Goal: Task Accomplishment & Management: Manage account settings

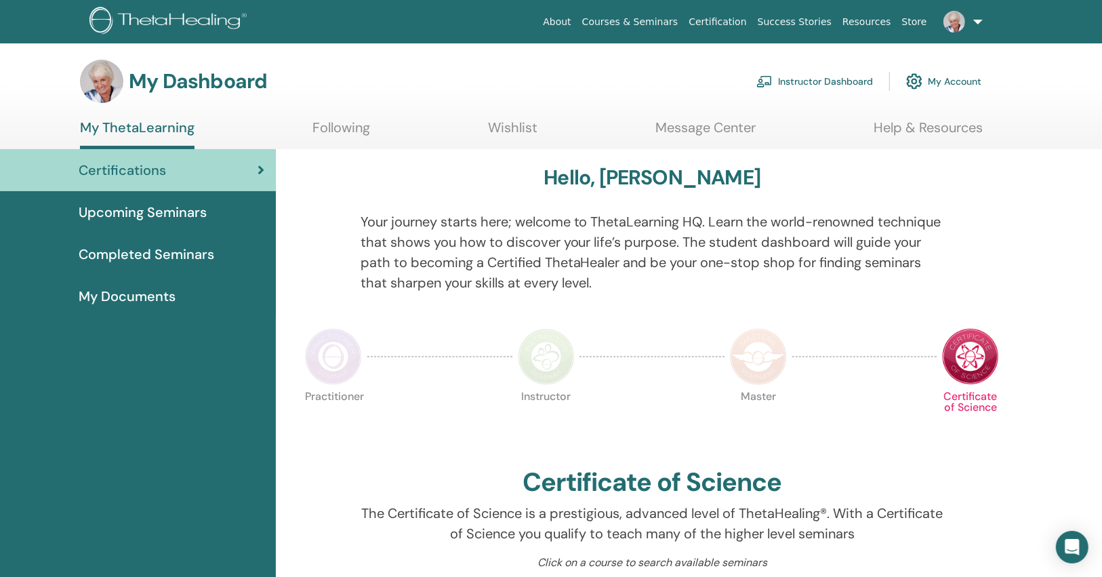
click at [864, 76] on link "Instructor Dashboard" at bounding box center [814, 81] width 117 height 30
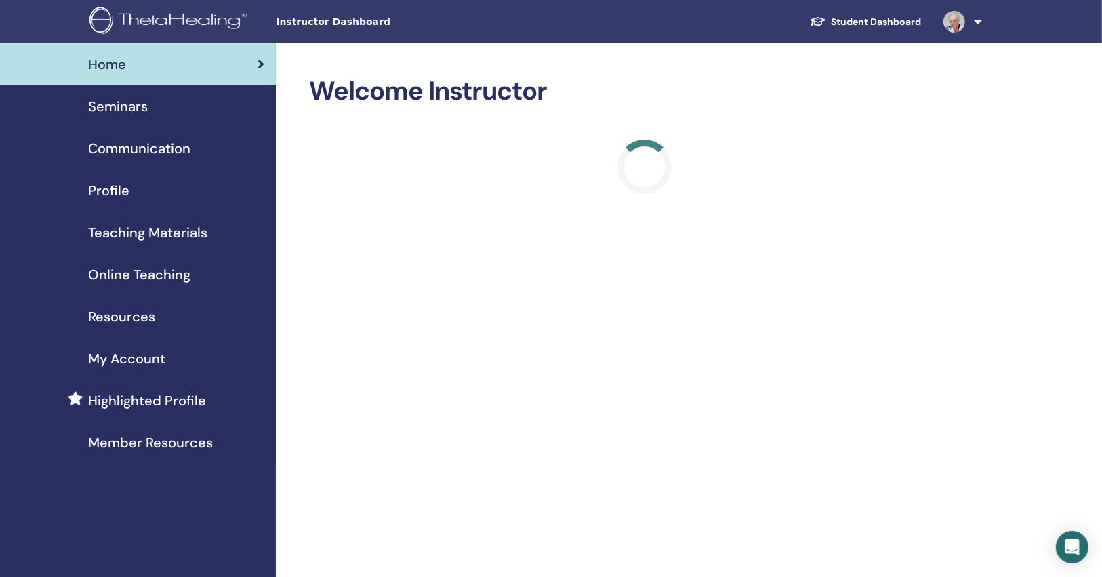
click at [174, 110] on div "Seminars" at bounding box center [138, 106] width 254 height 20
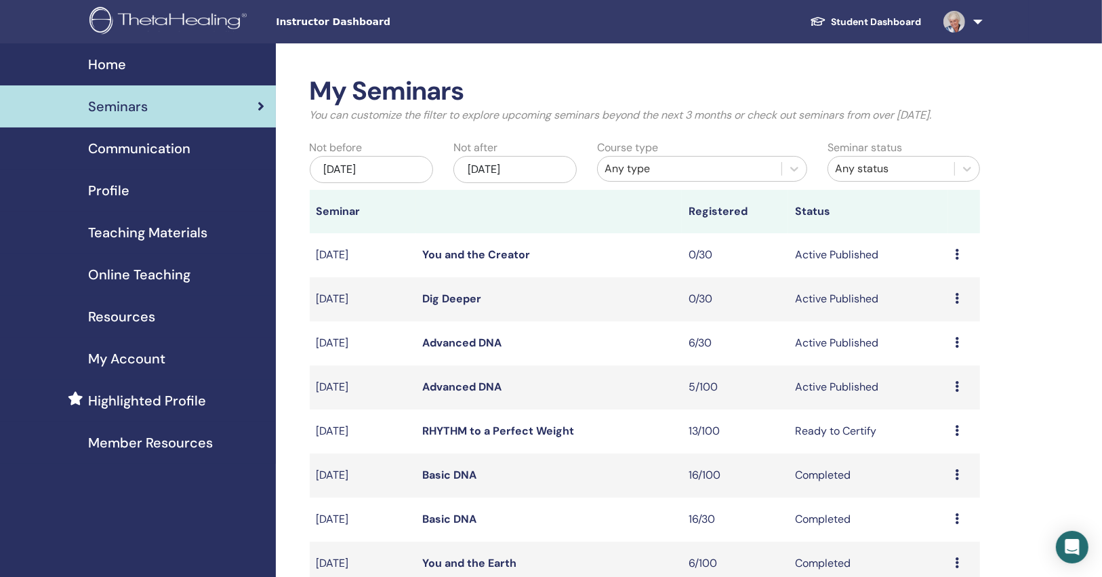
click at [958, 25] on img at bounding box center [954, 22] width 22 height 22
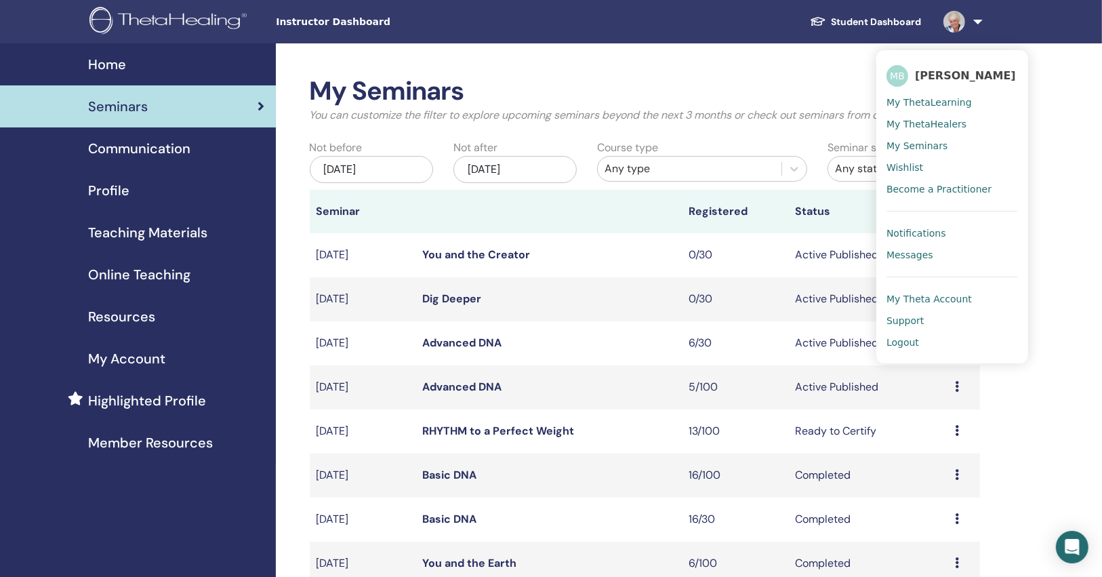
click at [548, 334] on td "Advanced DNA" at bounding box center [549, 343] width 266 height 44
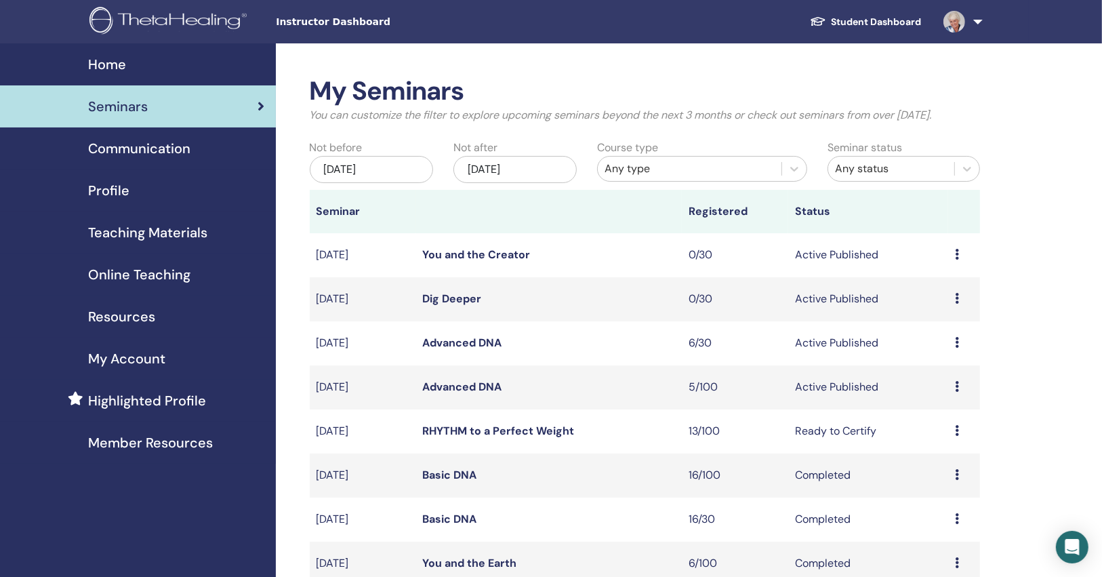
click at [462, 343] on link "Advanced DNA" at bounding box center [462, 342] width 79 height 14
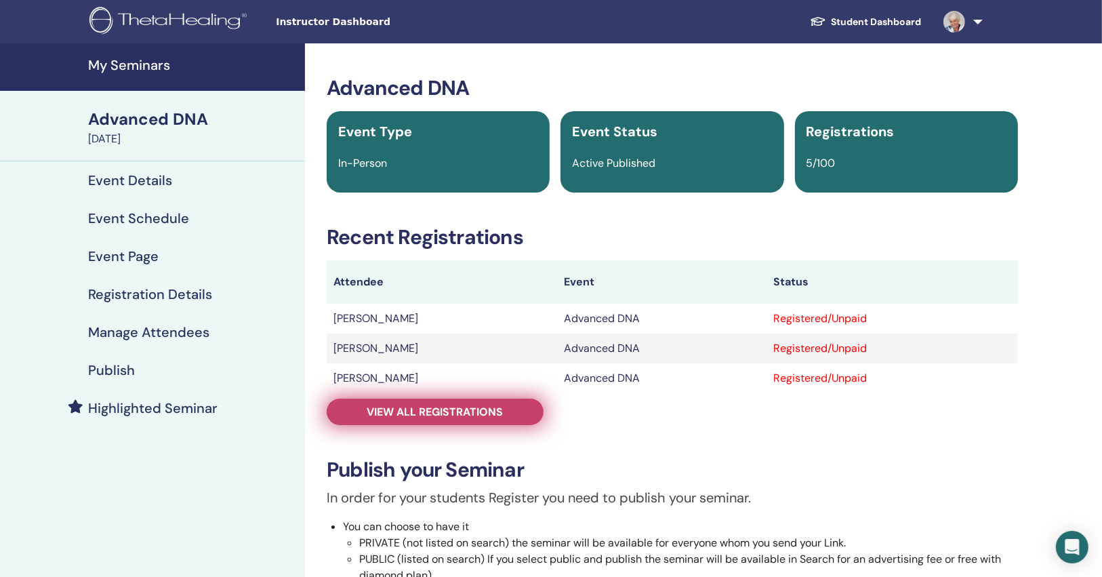
click at [438, 402] on link "View all registrations" at bounding box center [435, 411] width 217 height 26
click at [457, 418] on span "View all registrations" at bounding box center [435, 412] width 136 height 14
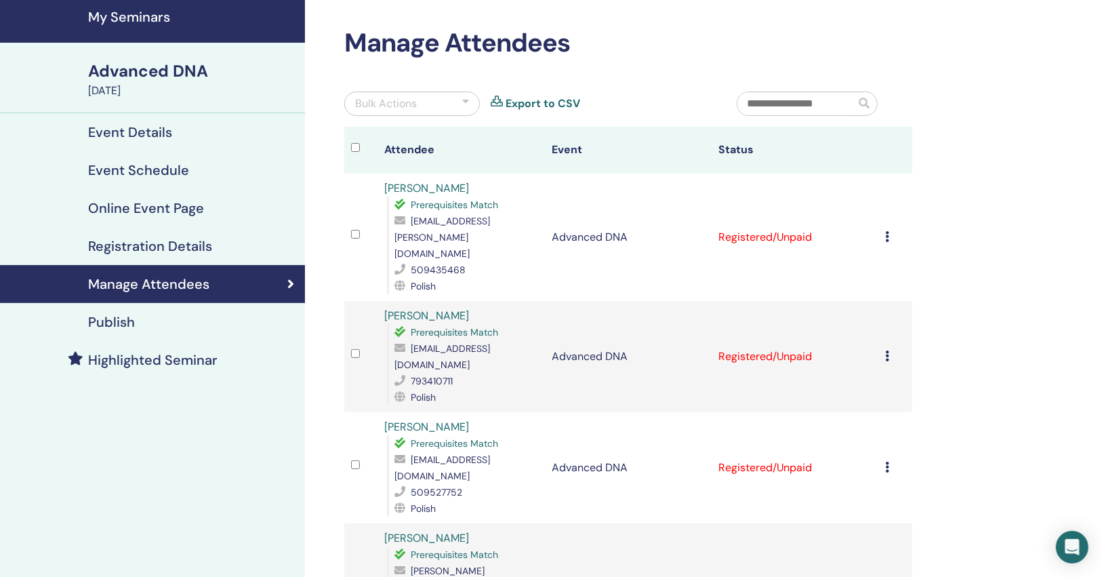
scroll to position [108, 0]
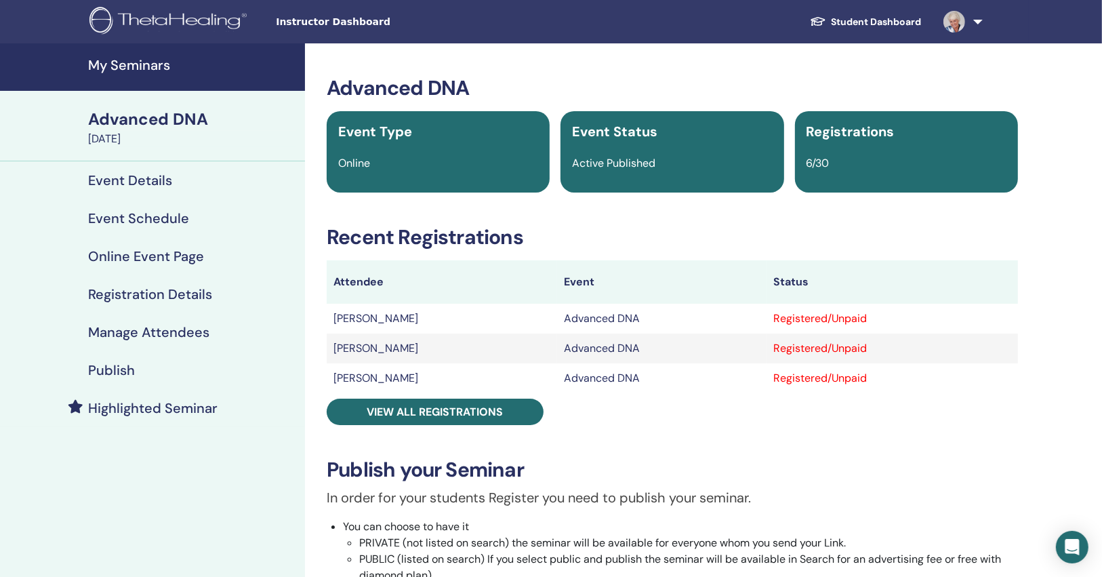
click at [150, 182] on h4 "Event Details" at bounding box center [130, 180] width 84 height 16
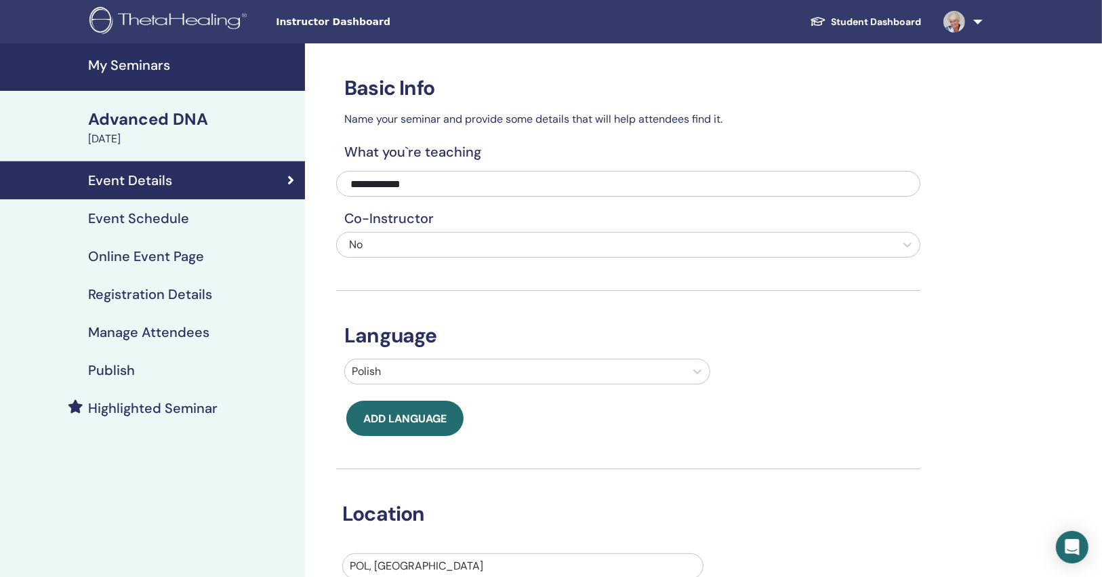
click at [209, 203] on link "Event Schedule" at bounding box center [152, 218] width 305 height 38
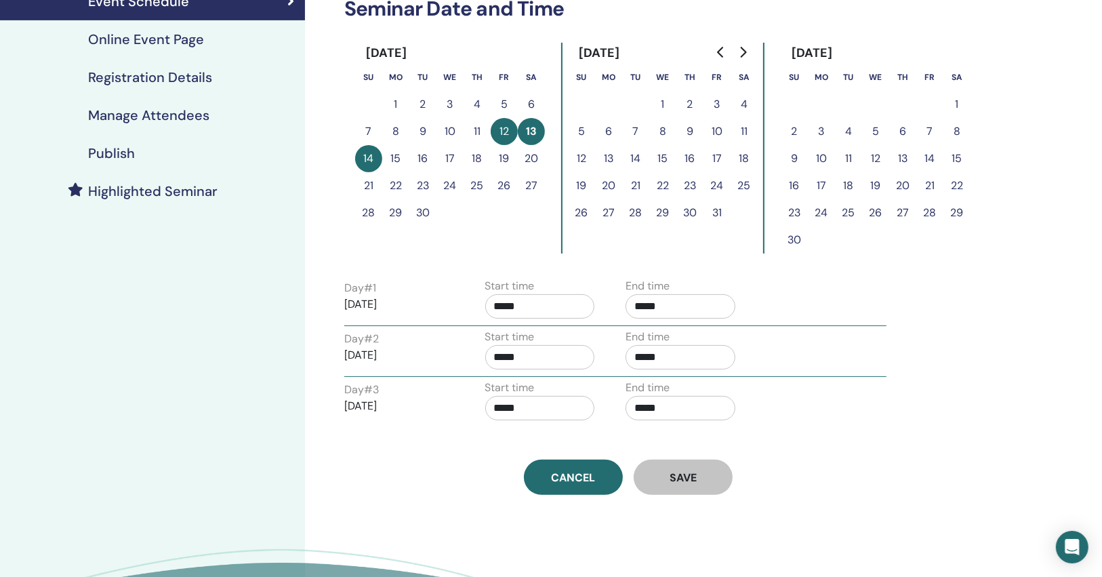
scroll to position [108, 0]
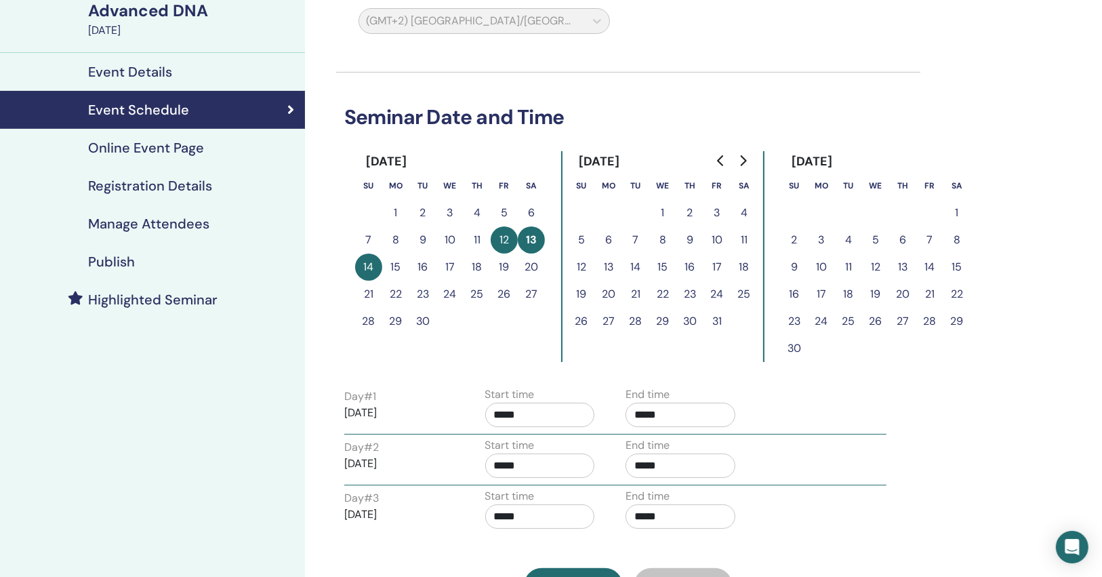
click at [186, 153] on h4 "Online Event Page" at bounding box center [146, 148] width 116 height 16
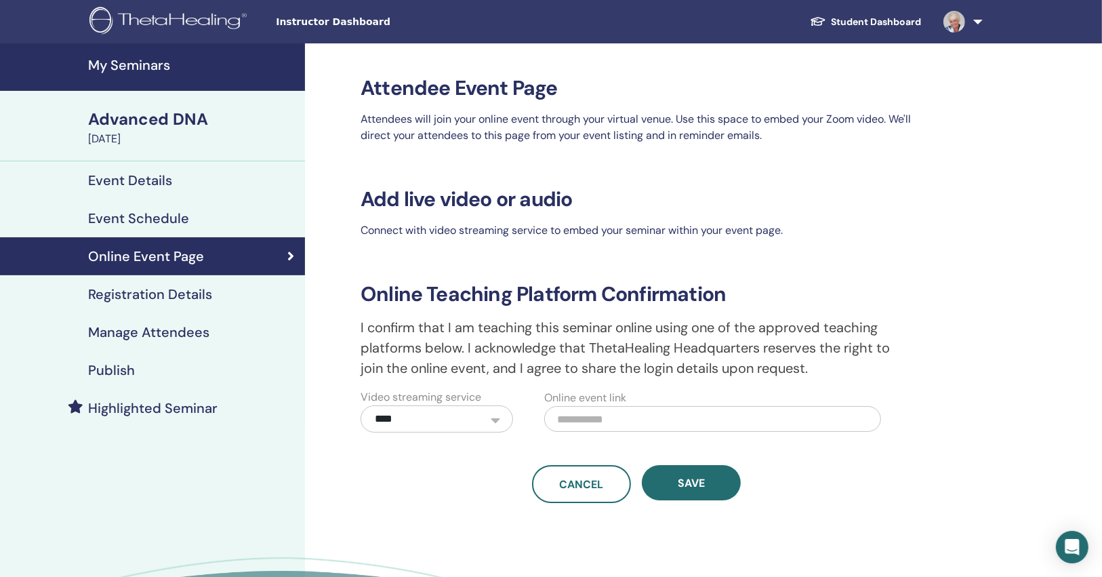
click at [165, 366] on div "Publish" at bounding box center [152, 370] width 283 height 16
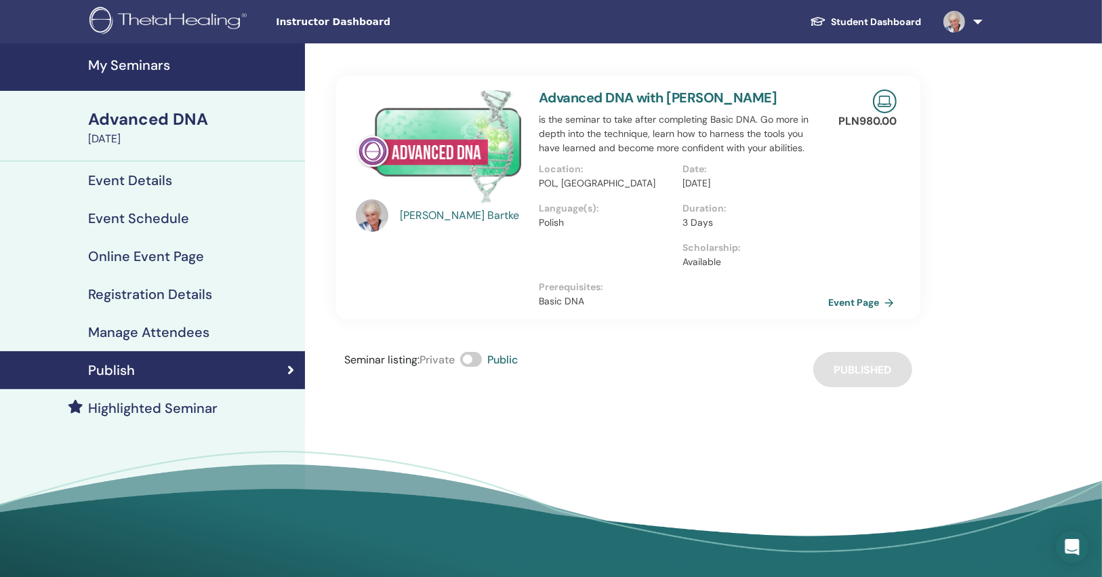
click at [855, 300] on link "Event Page" at bounding box center [863, 302] width 71 height 20
